Goal: Check status: Check status

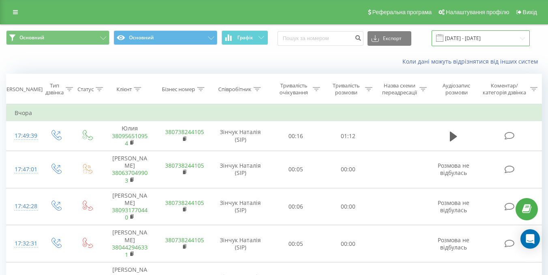
click at [480, 39] on input "[DATE] - [DATE]" at bounding box center [480, 38] width 98 height 16
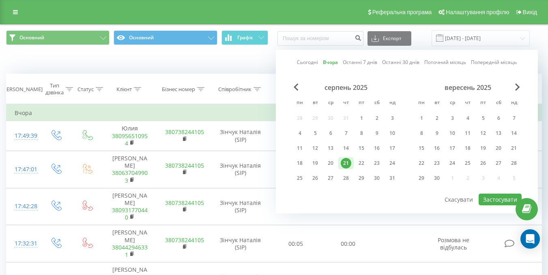
click at [307, 63] on link "Сьогодні" at bounding box center [307, 62] width 21 height 8
click at [494, 198] on button "Застосувати" at bounding box center [499, 200] width 43 height 12
type input "[DATE] - [DATE]"
